Goal: Book appointment/travel/reservation

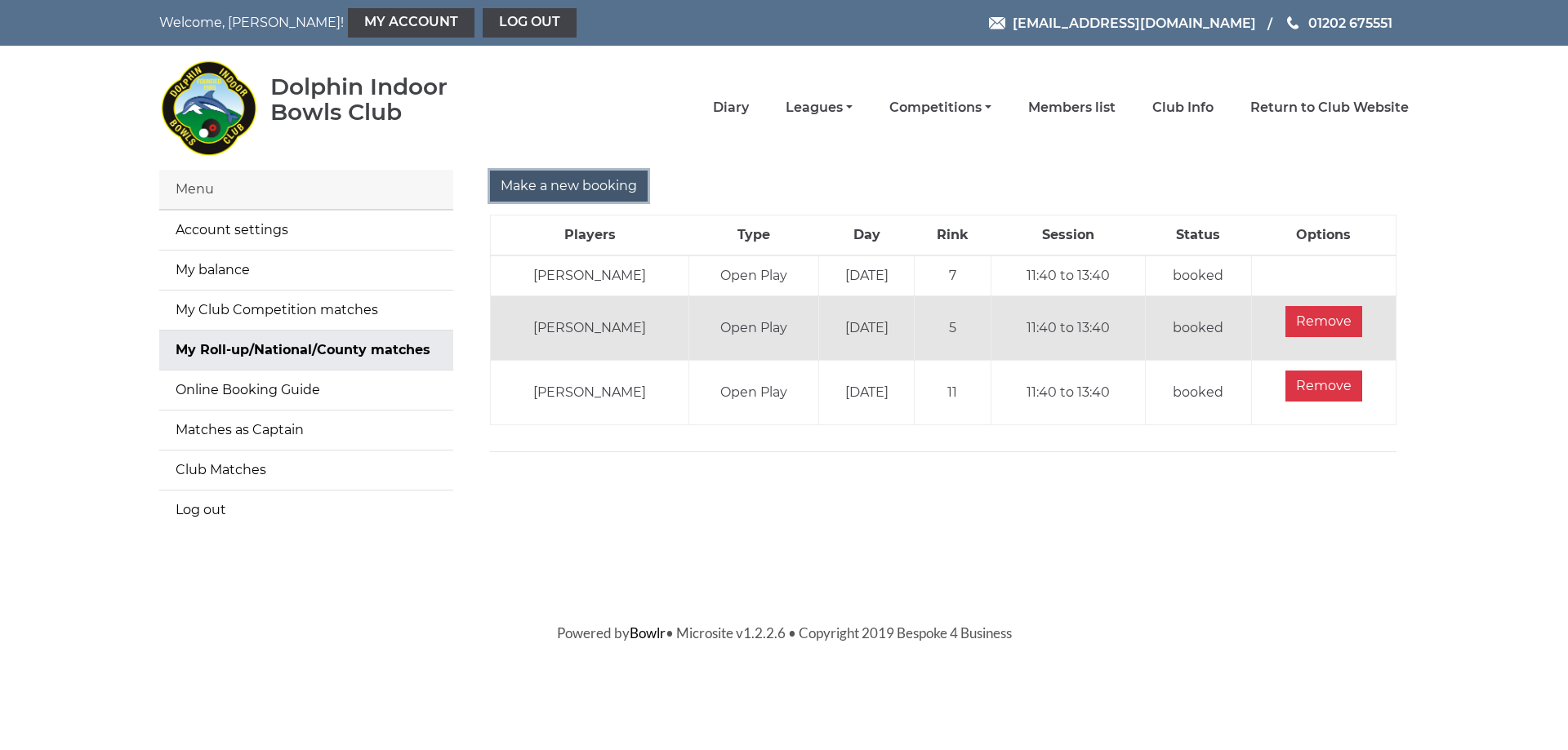
click at [549, 188] on input "Make a new booking" at bounding box center [569, 186] width 158 height 31
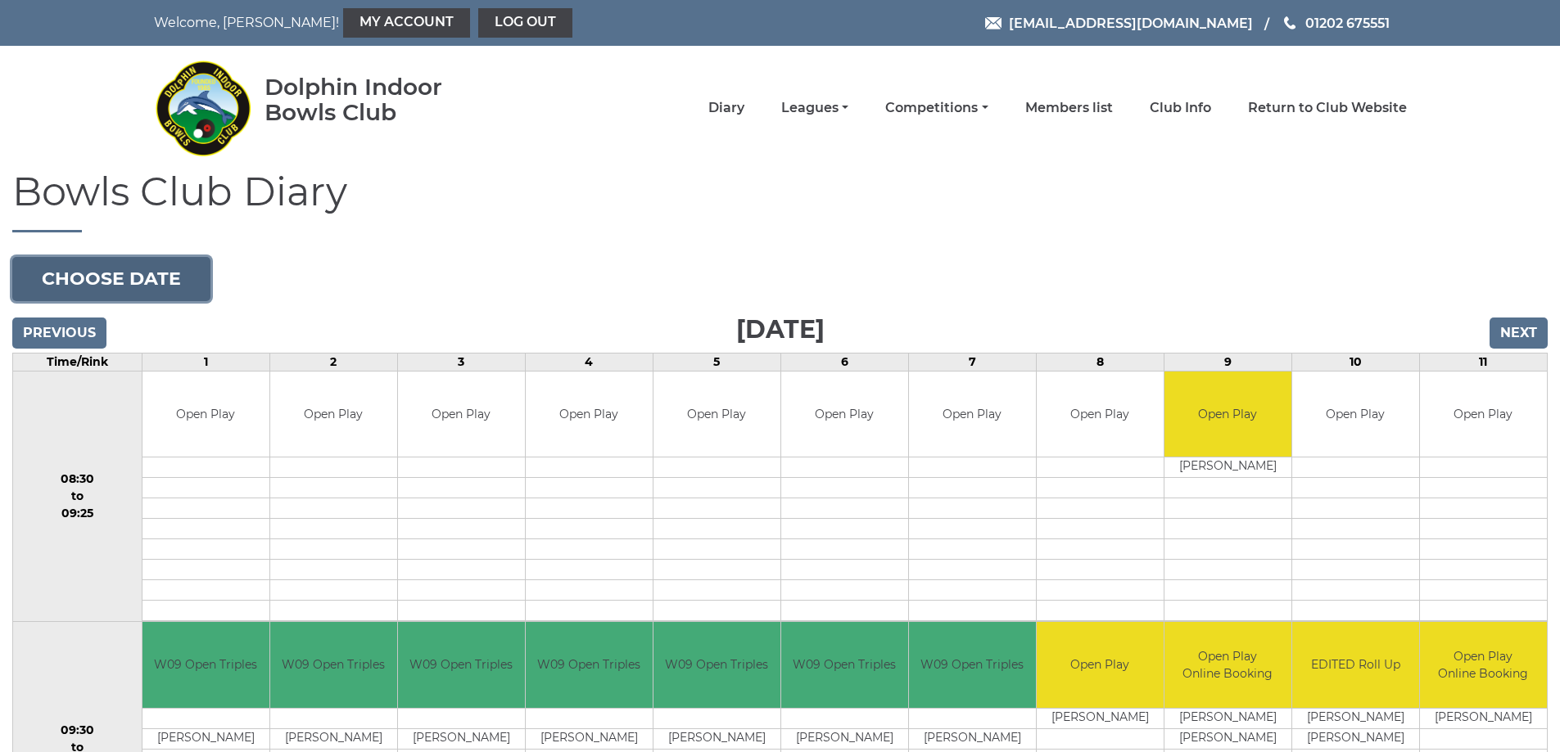
click at [169, 283] on button "Choose date" at bounding box center [111, 279] width 198 height 44
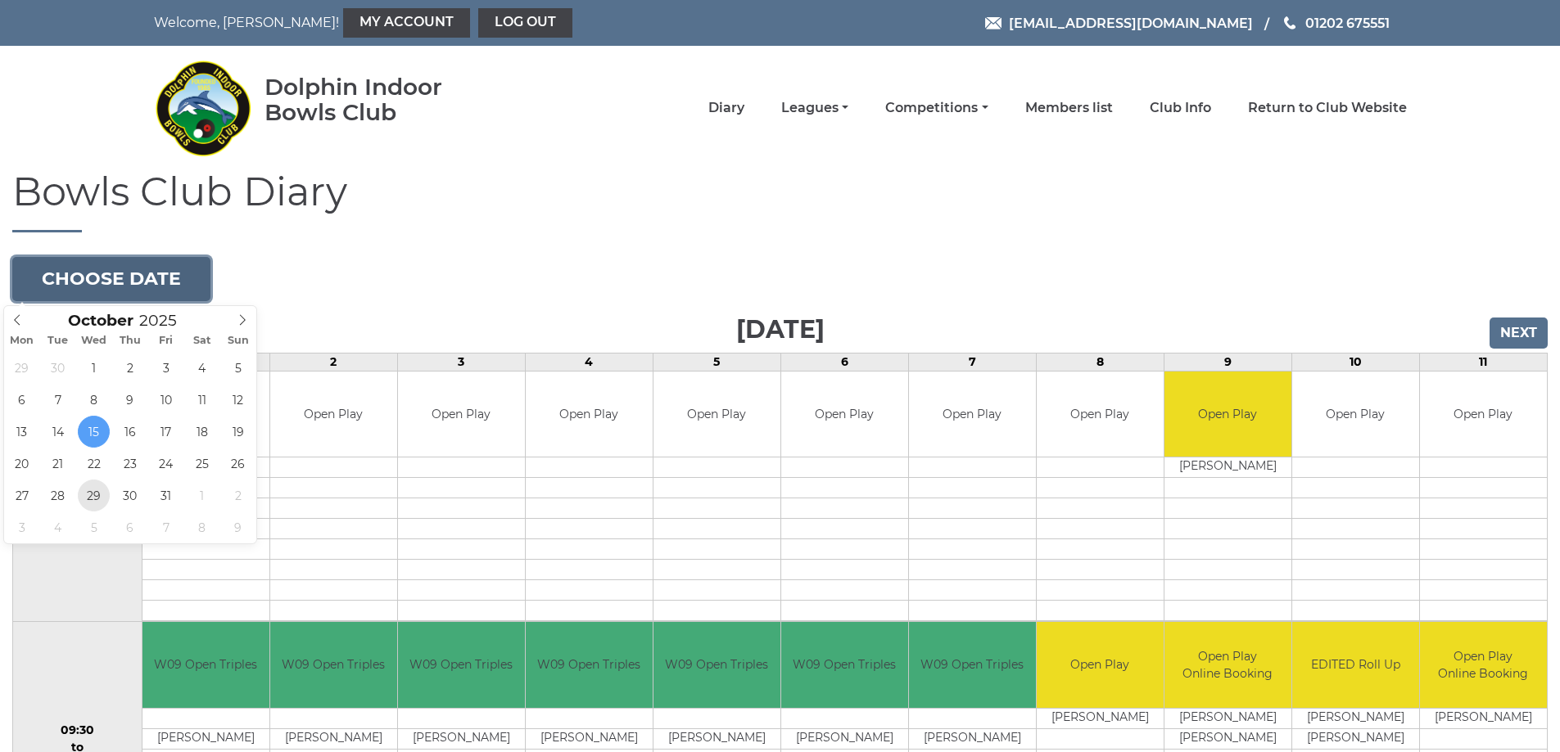
type input "2025-10-29"
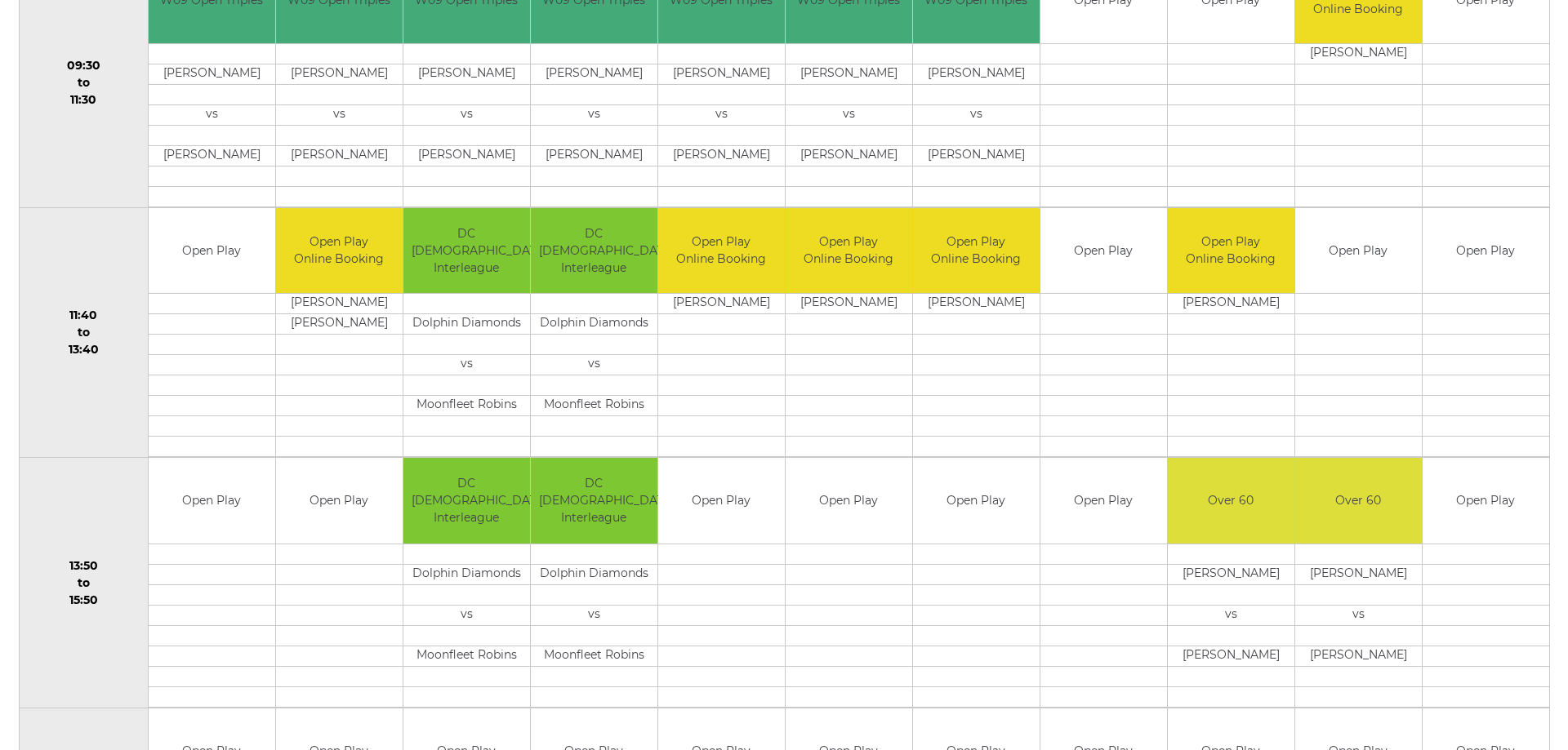
scroll to position [675, 0]
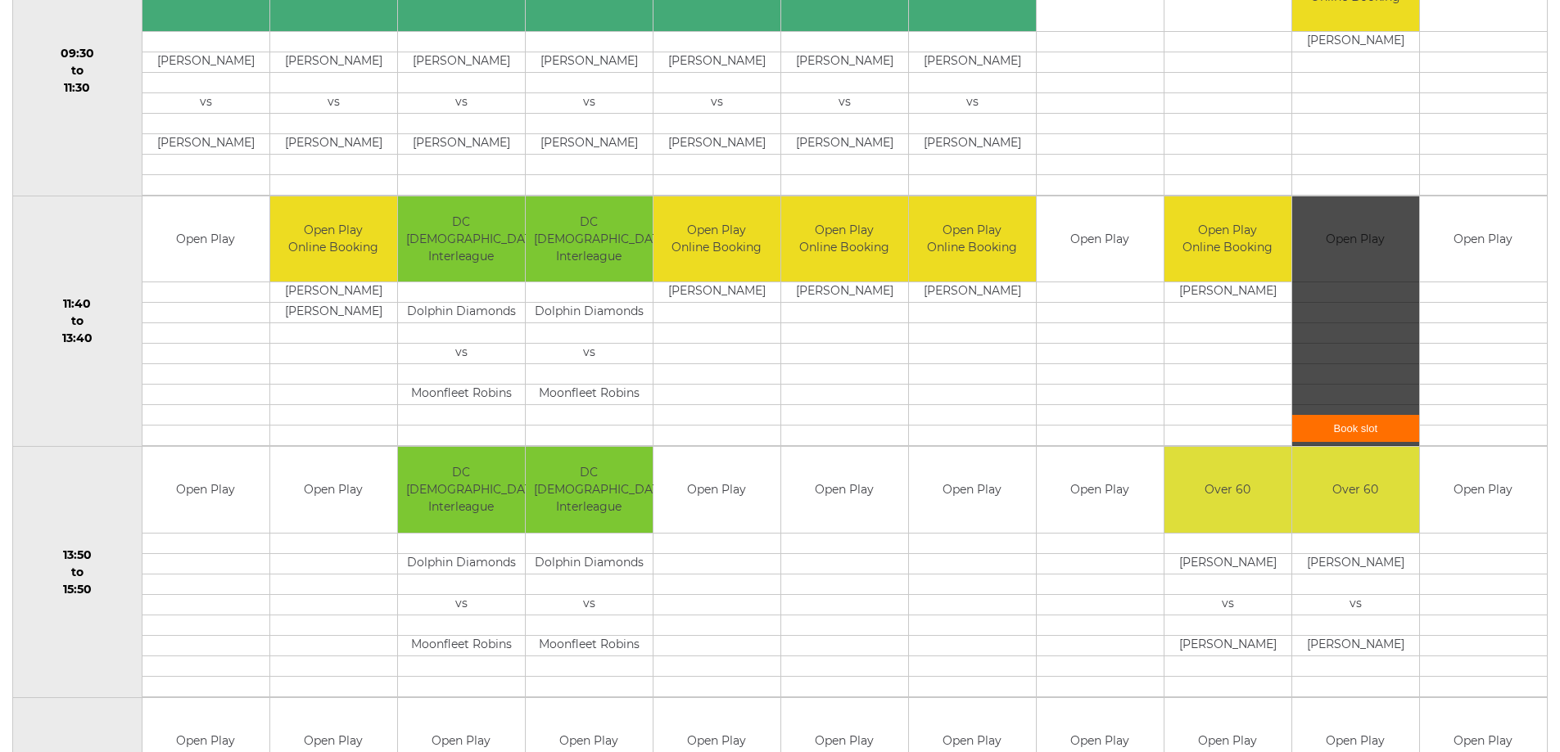
click at [1361, 428] on link "Book slot" at bounding box center [1355, 428] width 127 height 27
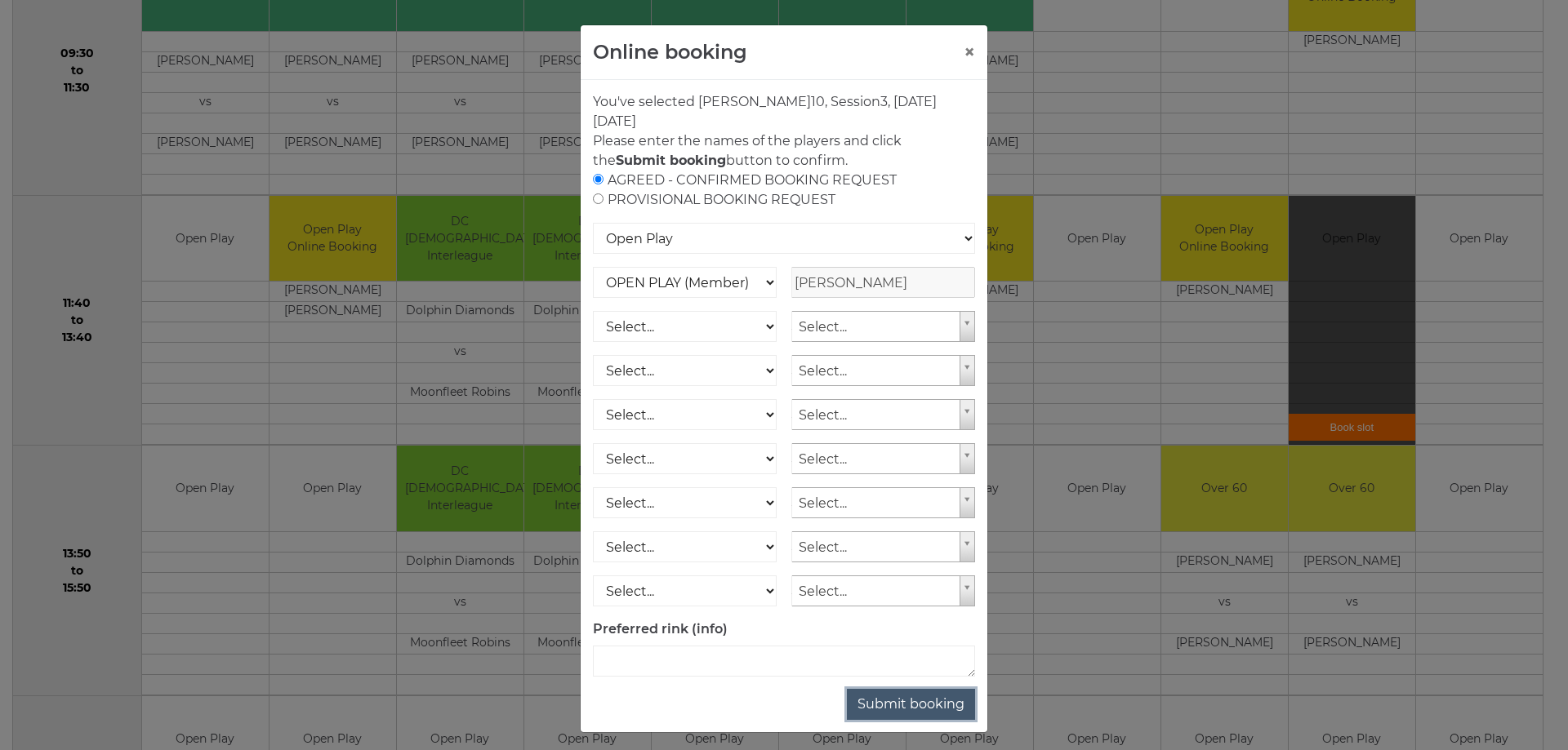
click at [869, 700] on button "Submit booking" at bounding box center [911, 704] width 129 height 31
